Goal: Obtain resource: Download file/media

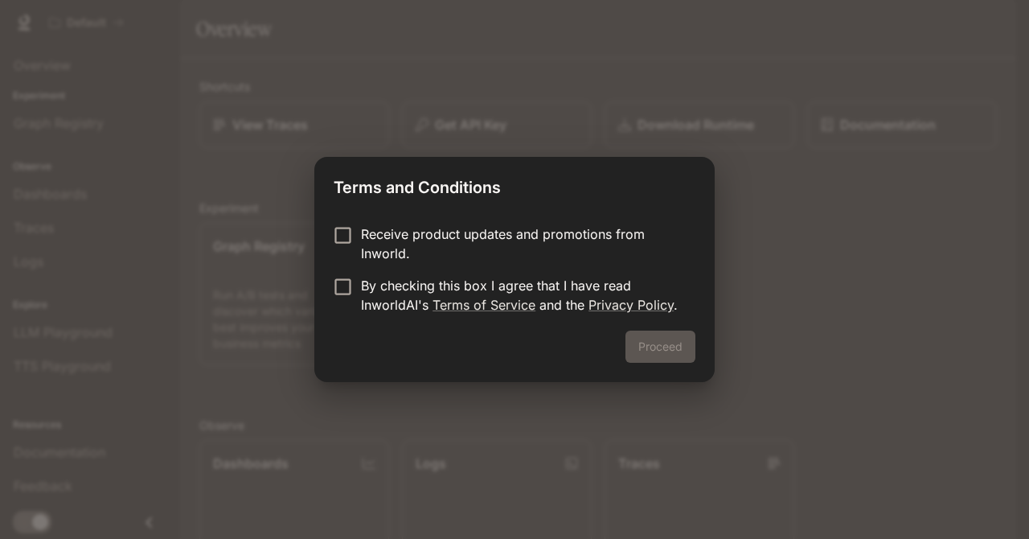
click at [400, 235] on p "Receive product updates and promotions from Inworld." at bounding box center [522, 243] width 322 height 39
click at [422, 281] on p "By checking this box I agree that I have read InworldAI's Terms of Service and …" at bounding box center [522, 295] width 322 height 39
click at [660, 356] on button "Proceed" at bounding box center [661, 346] width 70 height 32
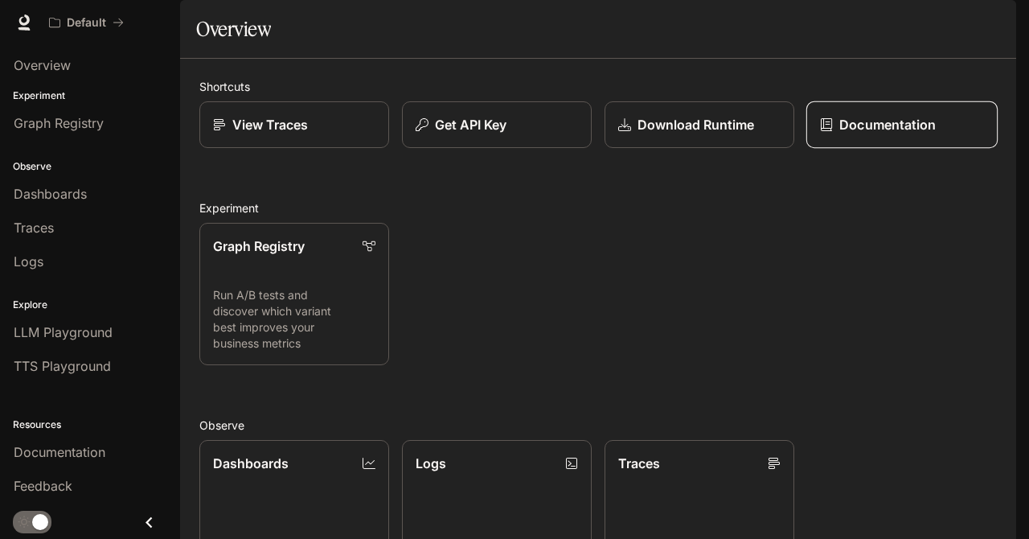
click at [884, 134] on p "Documentation" at bounding box center [887, 124] width 96 height 19
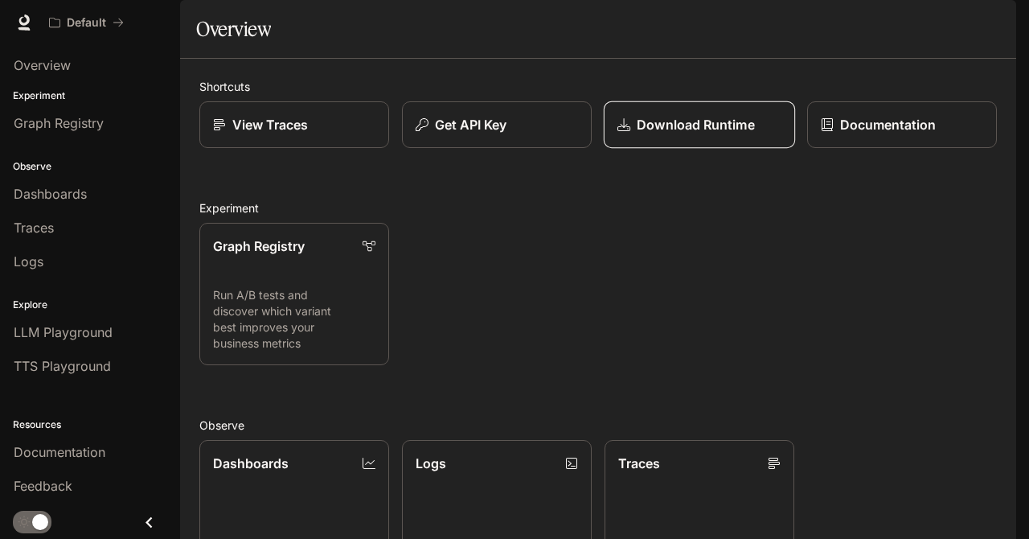
click at [680, 134] on p "Download Runtime" at bounding box center [695, 124] width 117 height 19
